Goal: Information Seeking & Learning: Learn about a topic

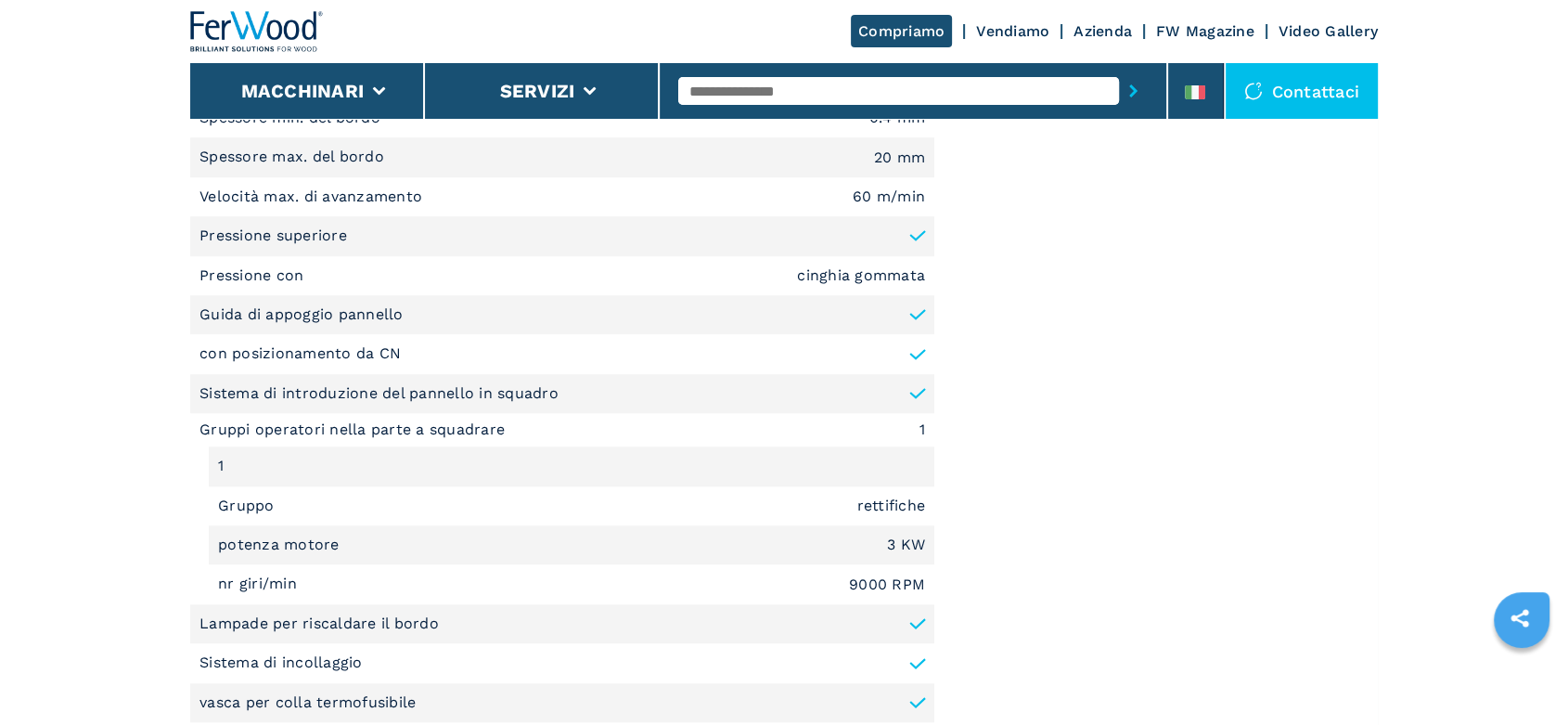
click at [792, 320] on li "Guida di appoggio pannello" at bounding box center [562, 314] width 744 height 39
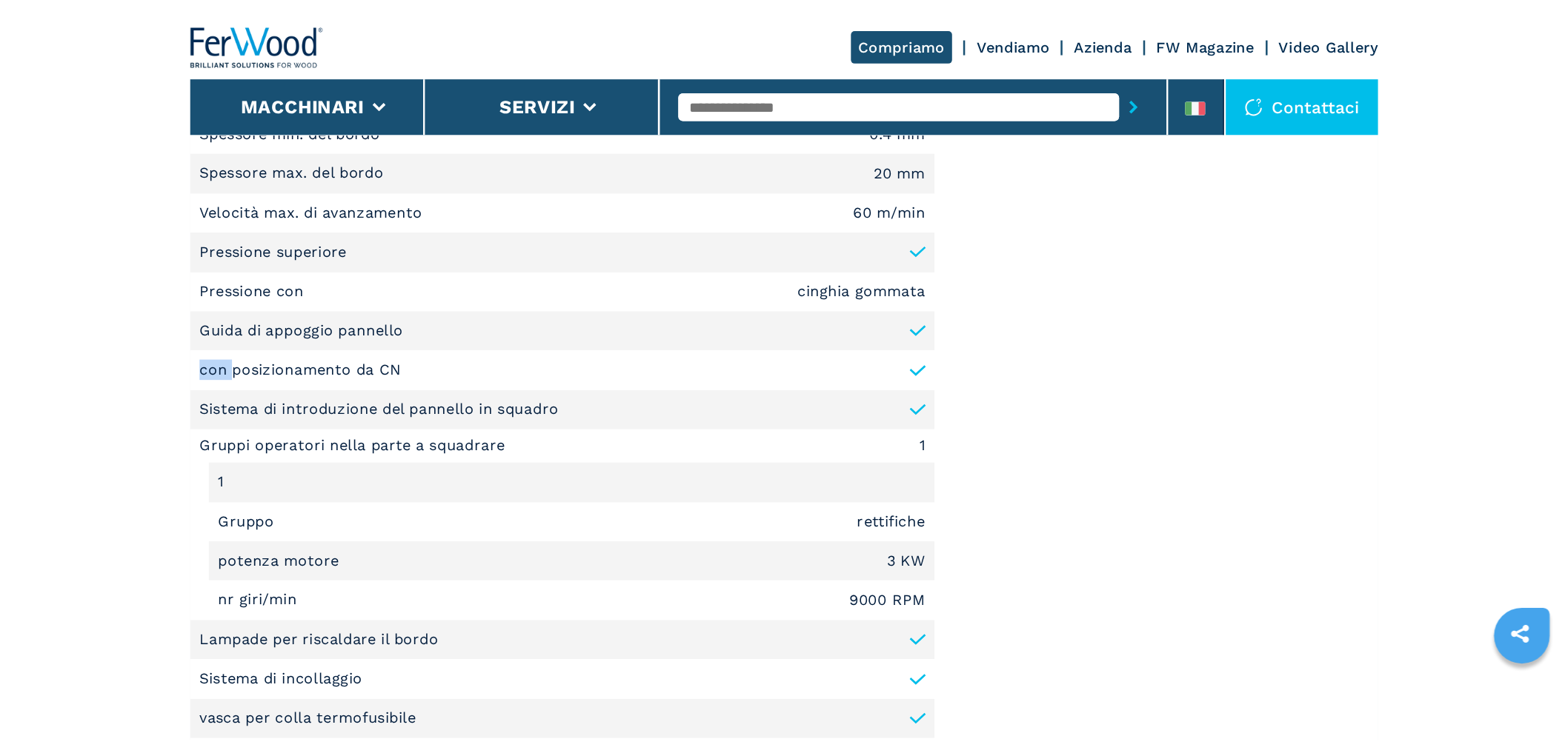
scroll to position [1085, 0]
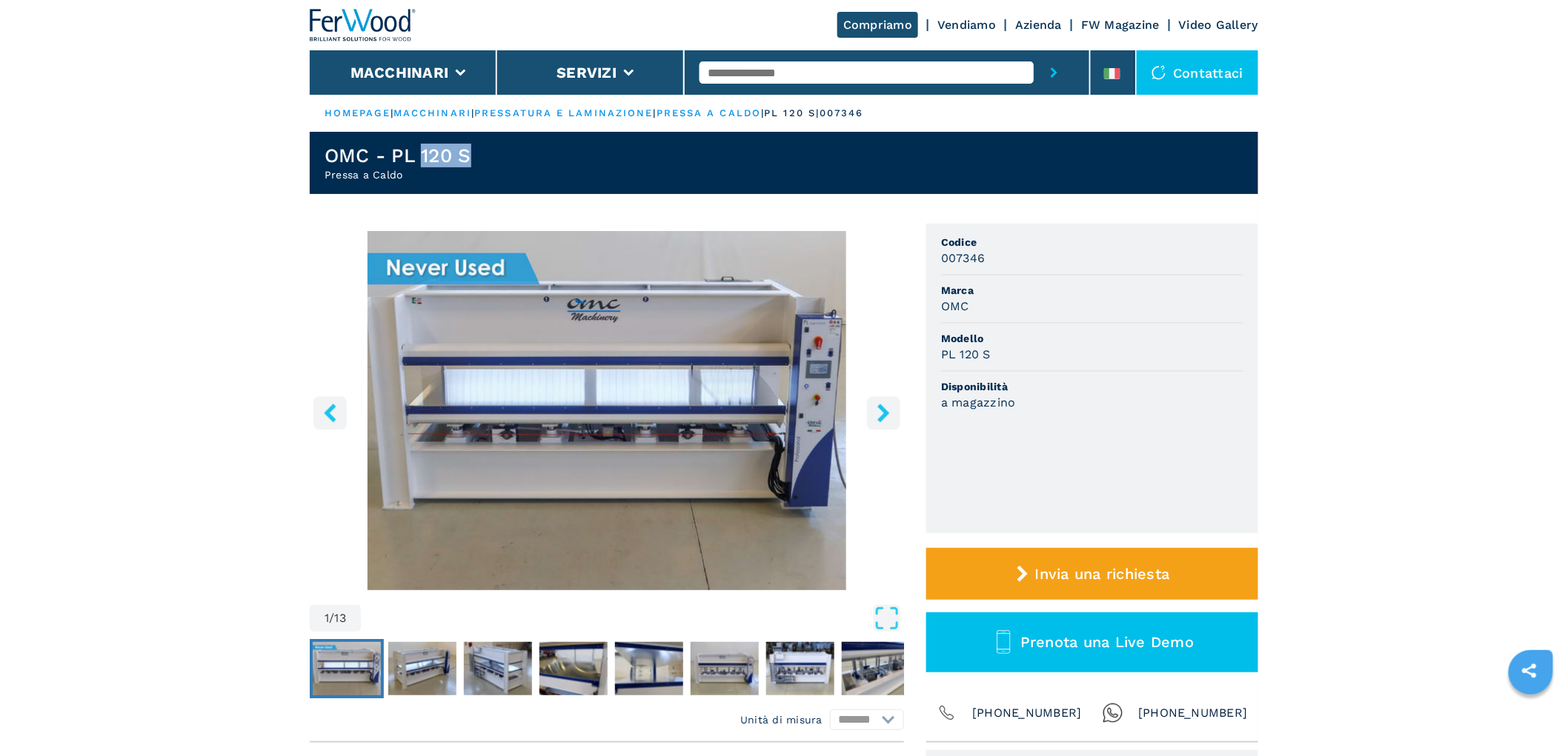
drag, startPoint x: 424, startPoint y: 164, endPoint x: 513, endPoint y: 164, distance: 89.0
click at [513, 164] on header "OMC - PL 120 S Pressa a Caldo" at bounding box center [784, 163] width 948 height 62
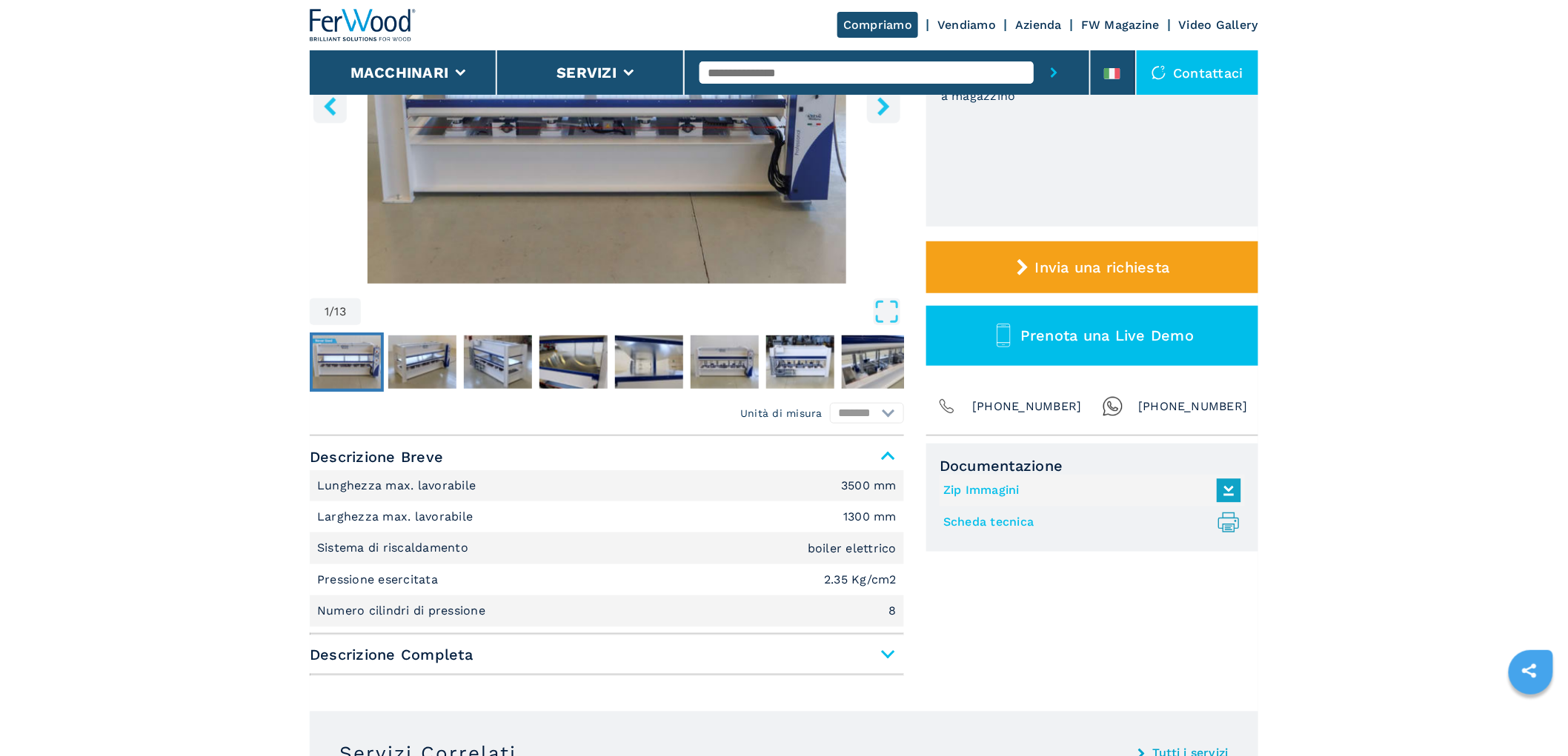
scroll to position [493, 0]
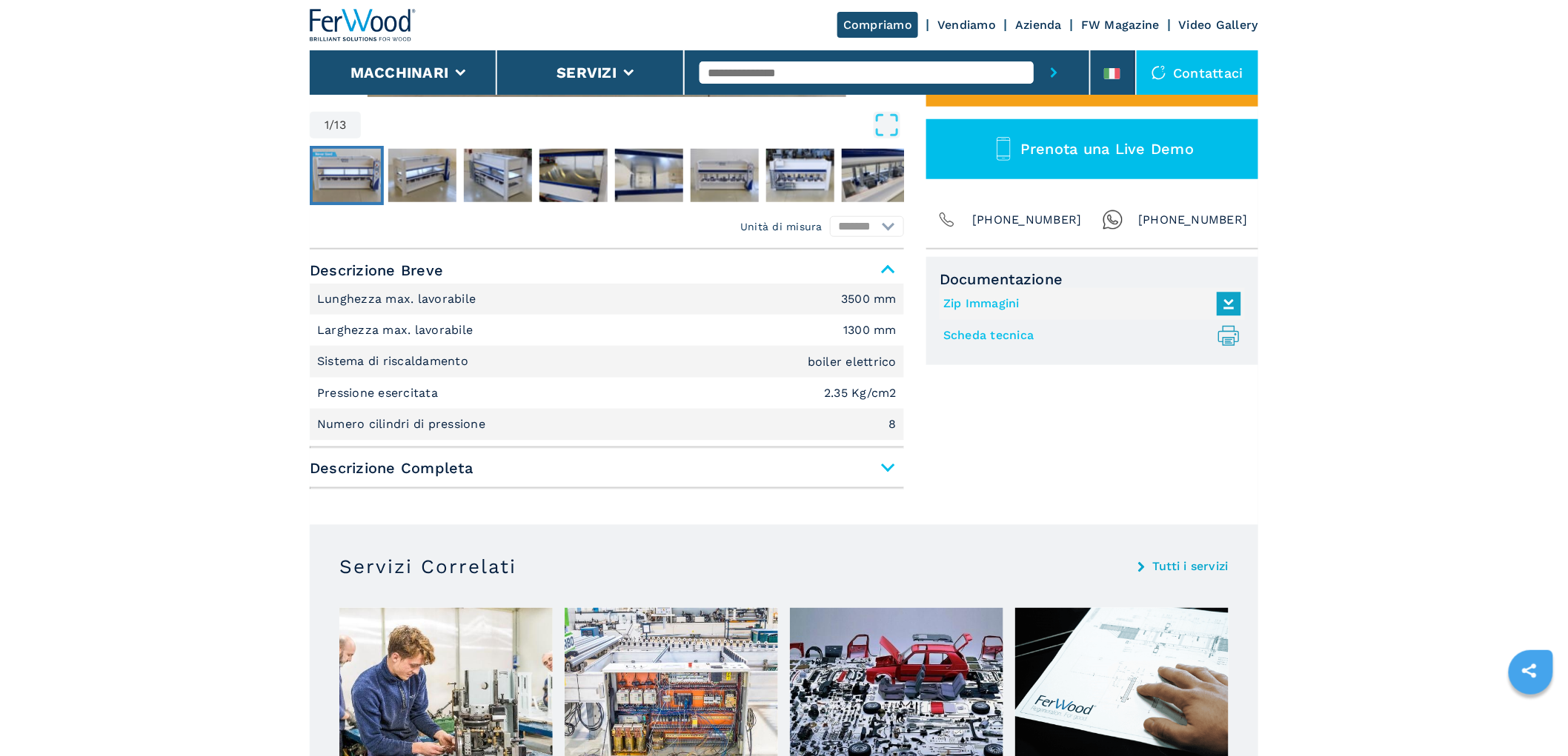
click at [890, 471] on span "Descrizione Completa" at bounding box center [607, 468] width 594 height 26
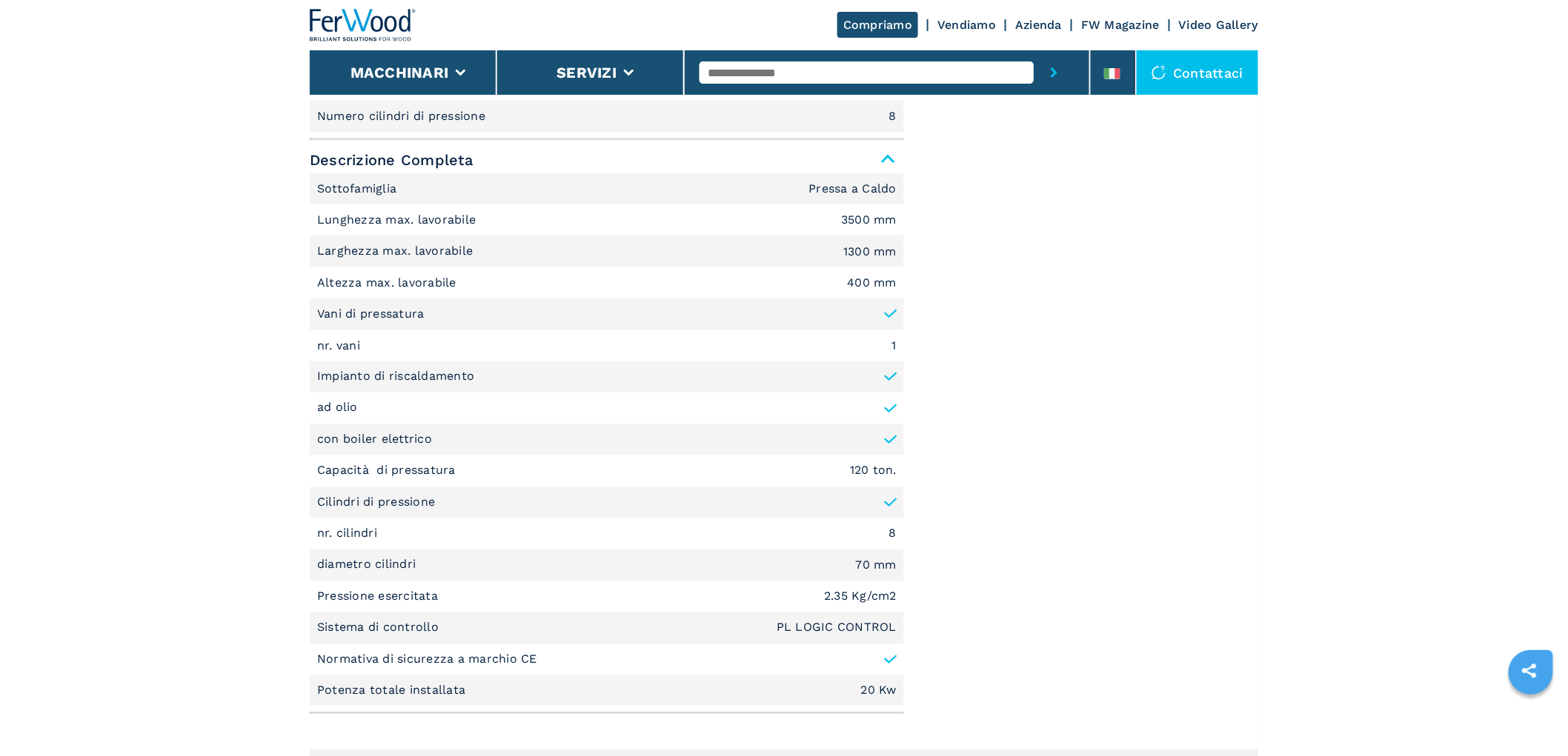
scroll to position [988, 0]
